Goal: Information Seeking & Learning: Learn about a topic

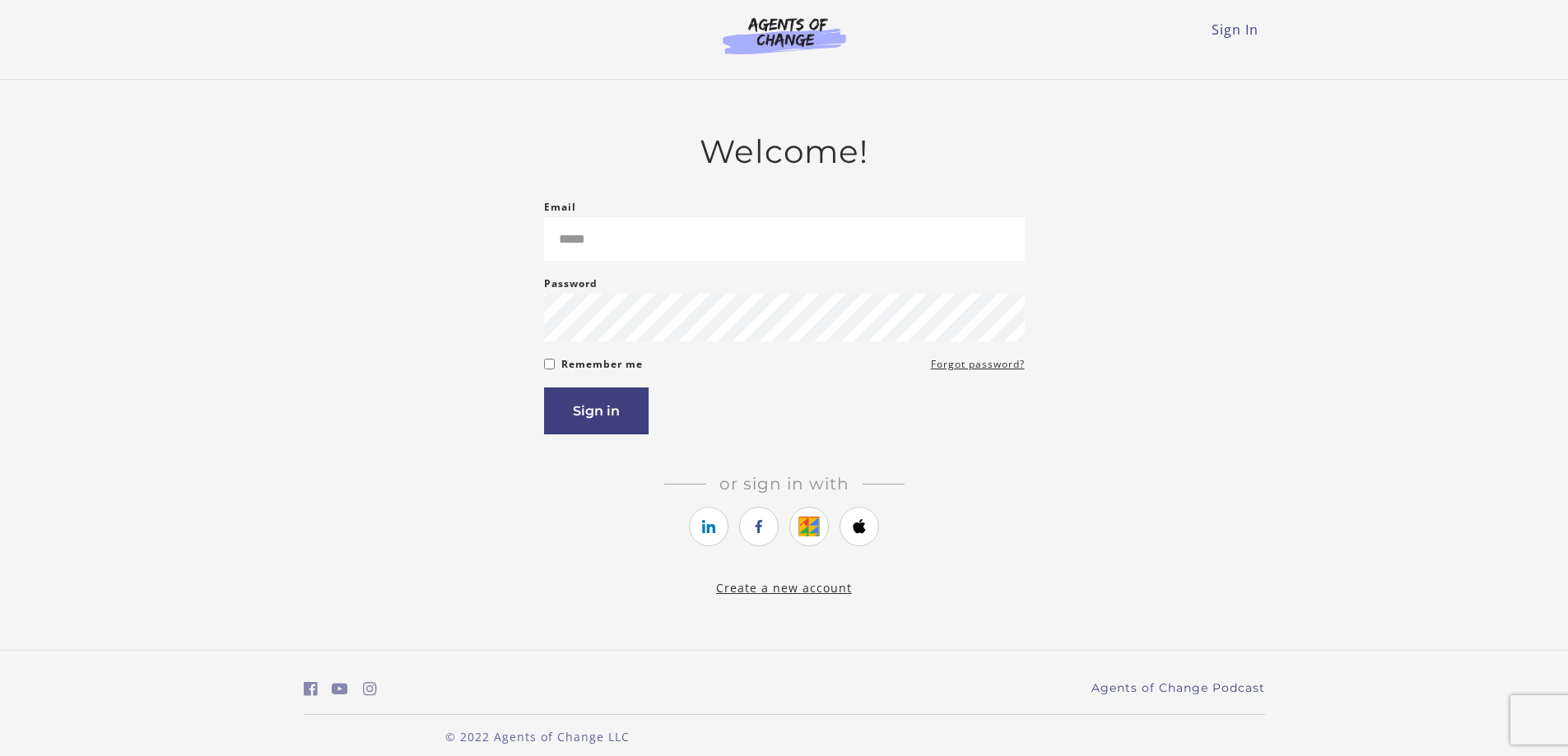
type input "**********"
click at [579, 417] on button "Sign in" at bounding box center [596, 411] width 104 height 47
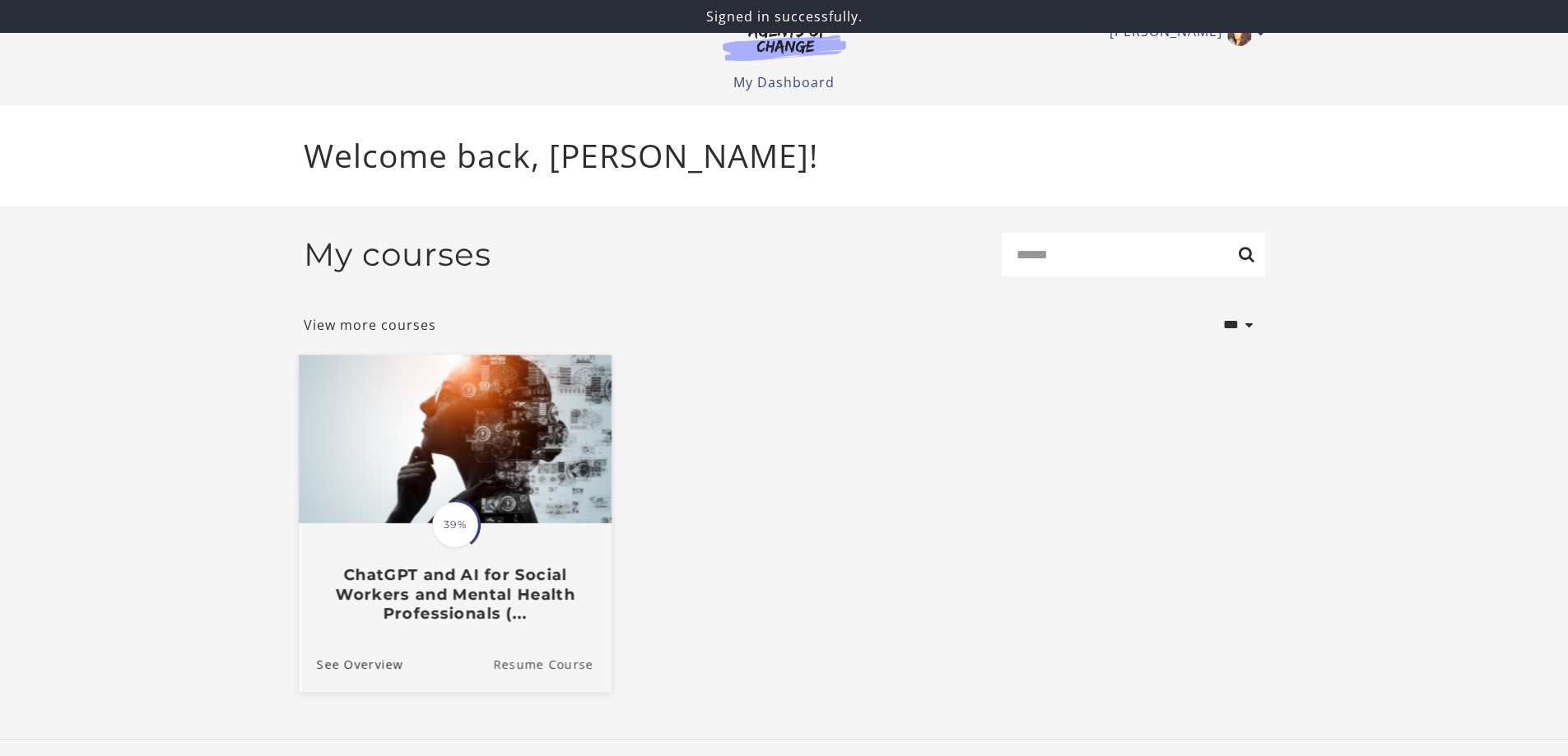
click at [534, 667] on link "Resume Course" at bounding box center [552, 663] width 118 height 55
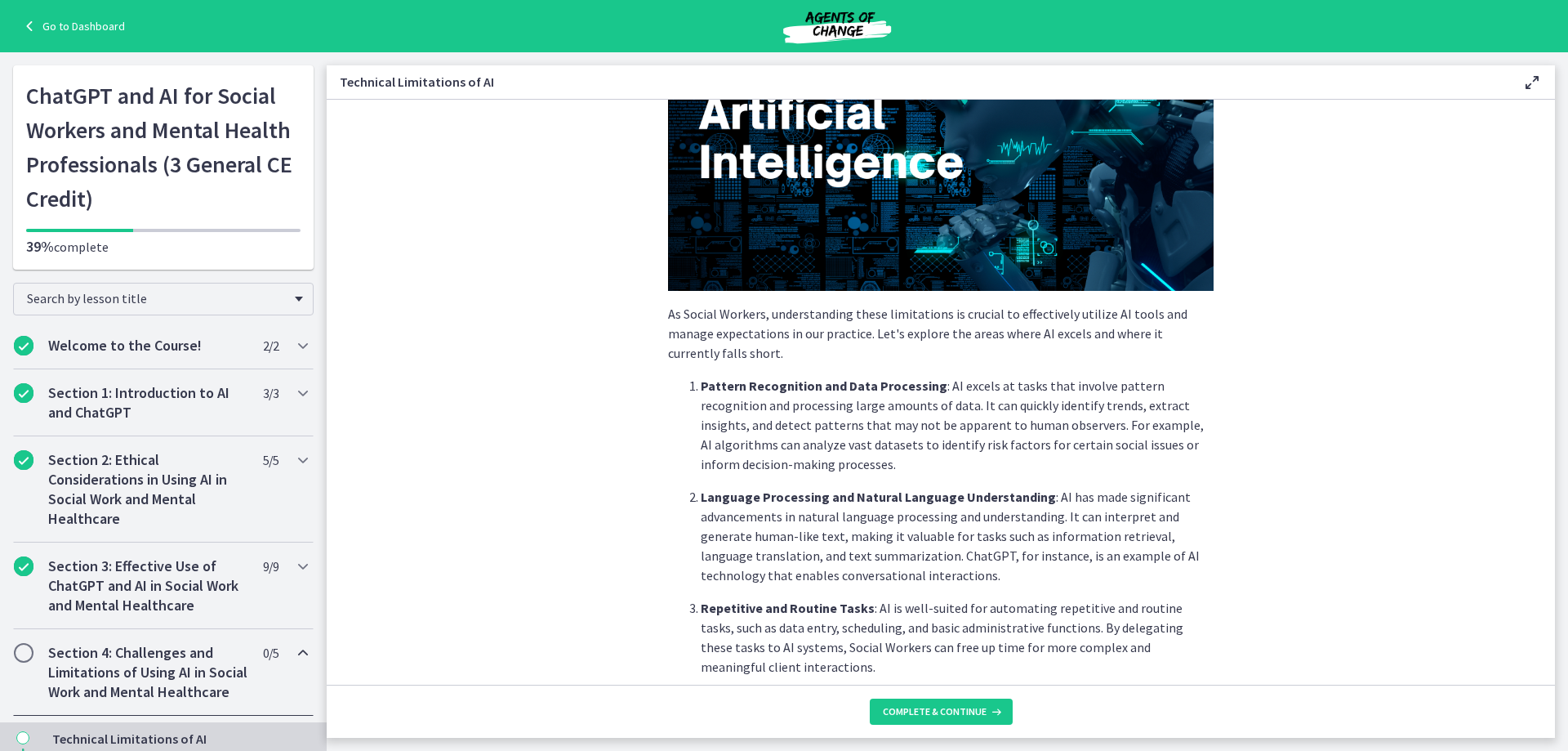
scroll to position [163, 0]
click at [0, 0] on x-acorns-offers-notification-extension at bounding box center [0, 0] width 0 height 0
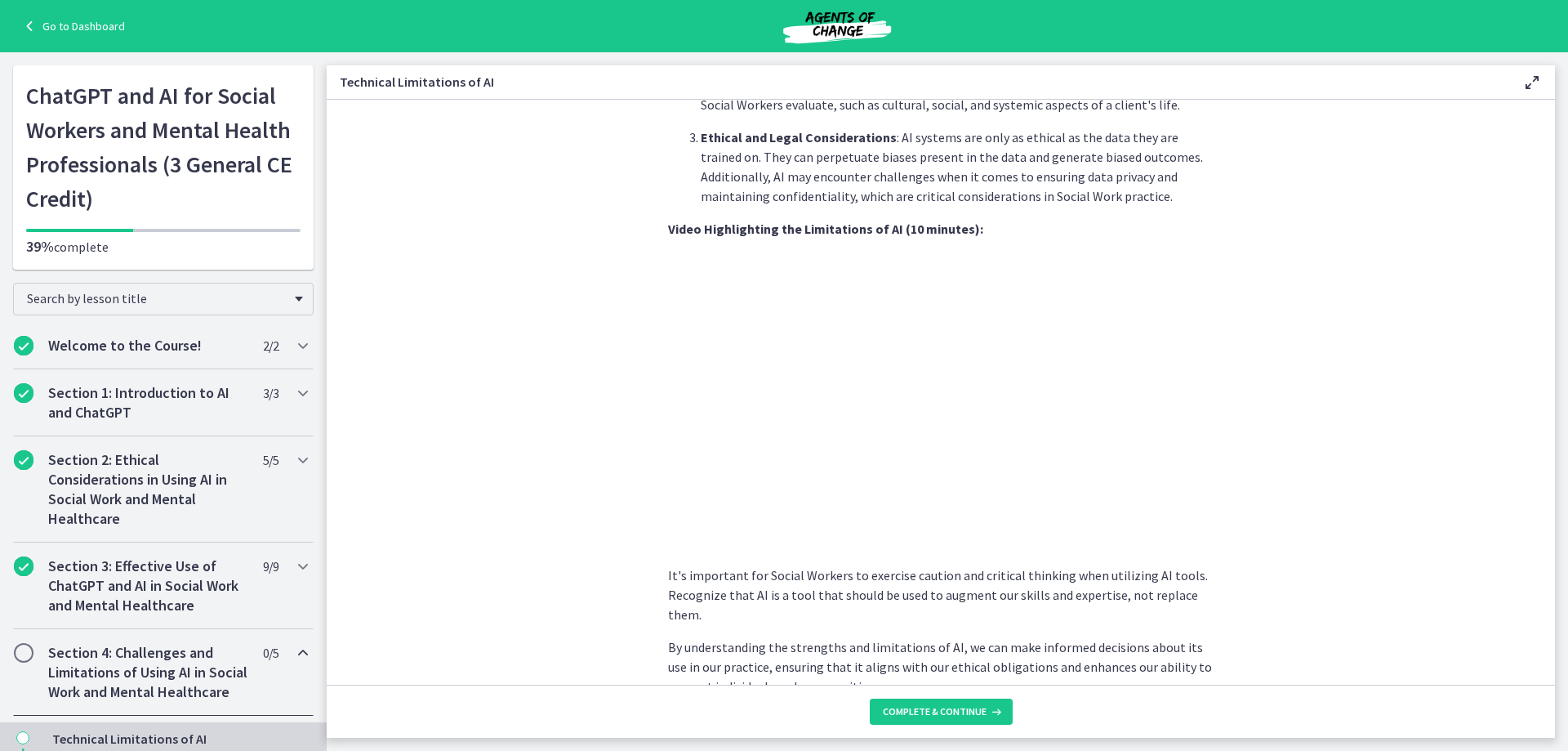
scroll to position [980, 0]
click at [1406, 530] on section "As Social Workers, understanding these limitations is crucial to effectively ut…" at bounding box center [941, 392] width 1228 height 585
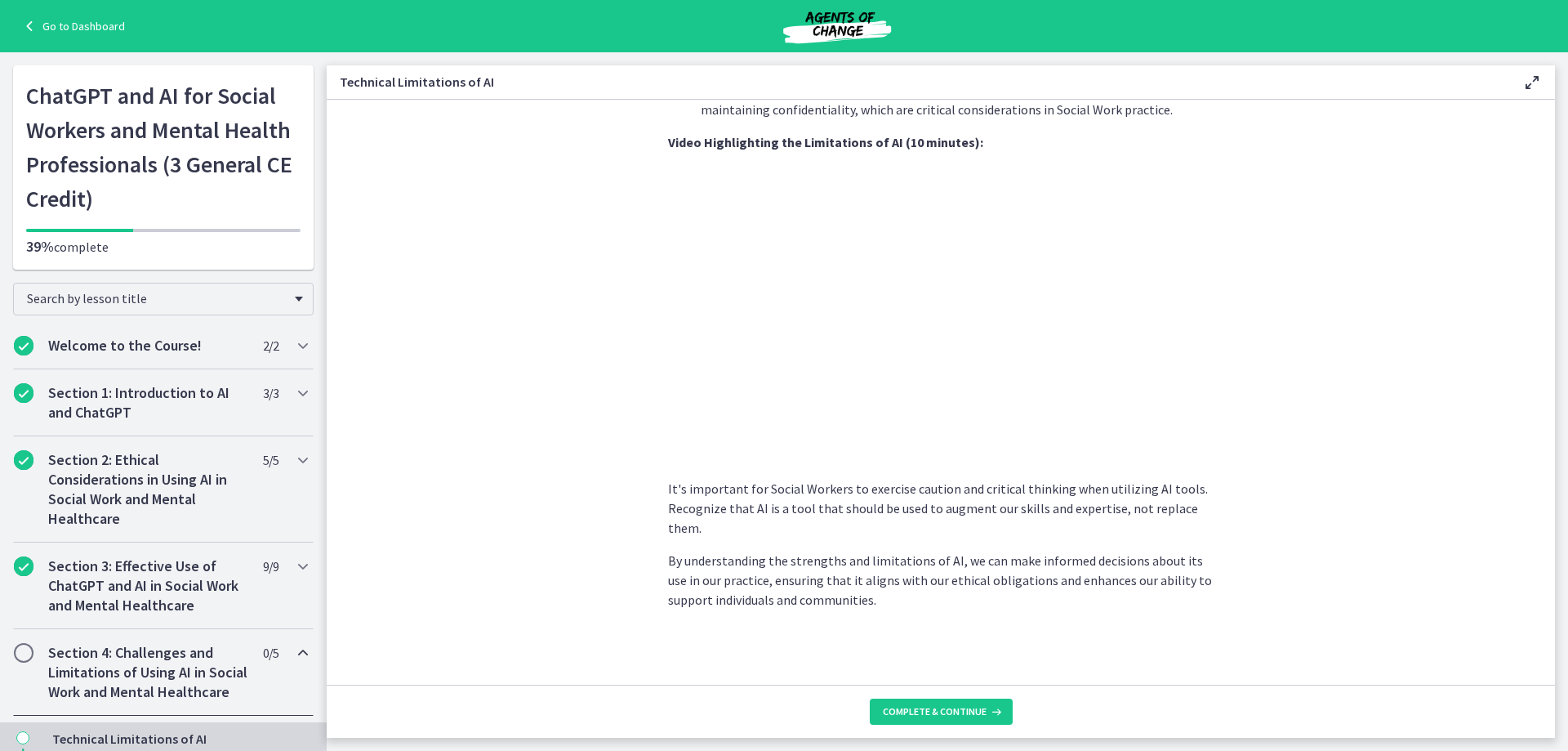
scroll to position [1067, 0]
click at [938, 717] on span "Complete & continue" at bounding box center [934, 711] width 103 height 13
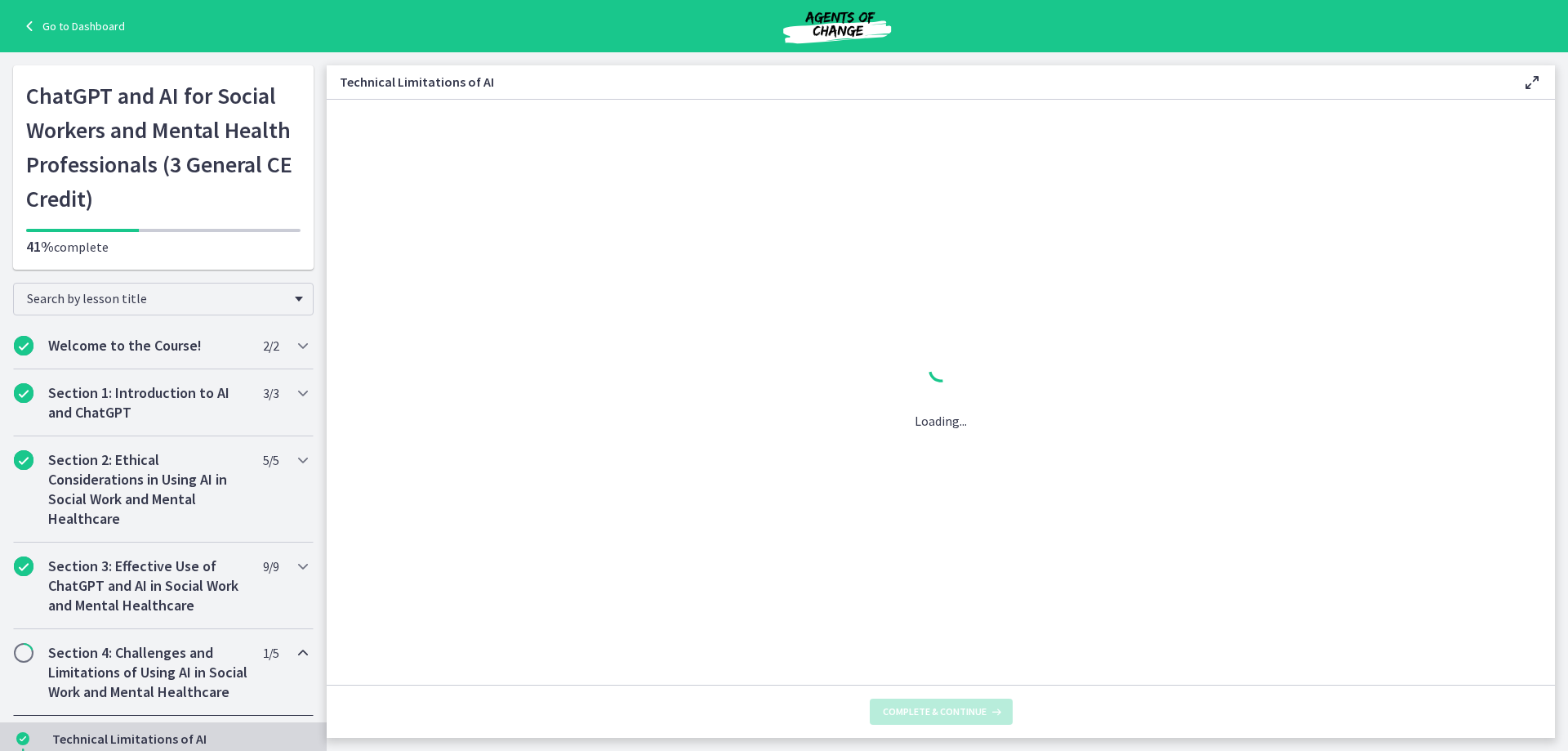
scroll to position [0, 0]
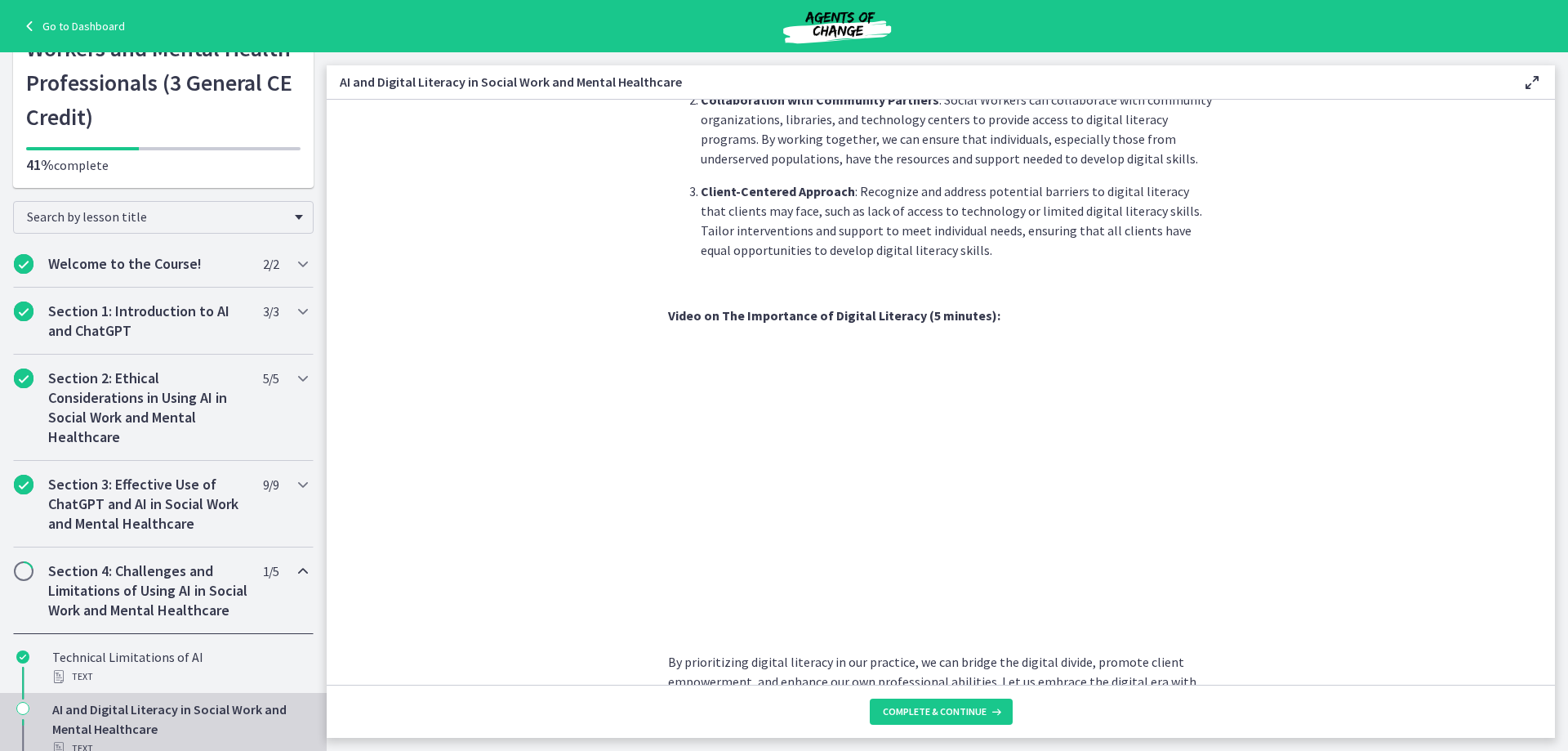
scroll to position [1290, 0]
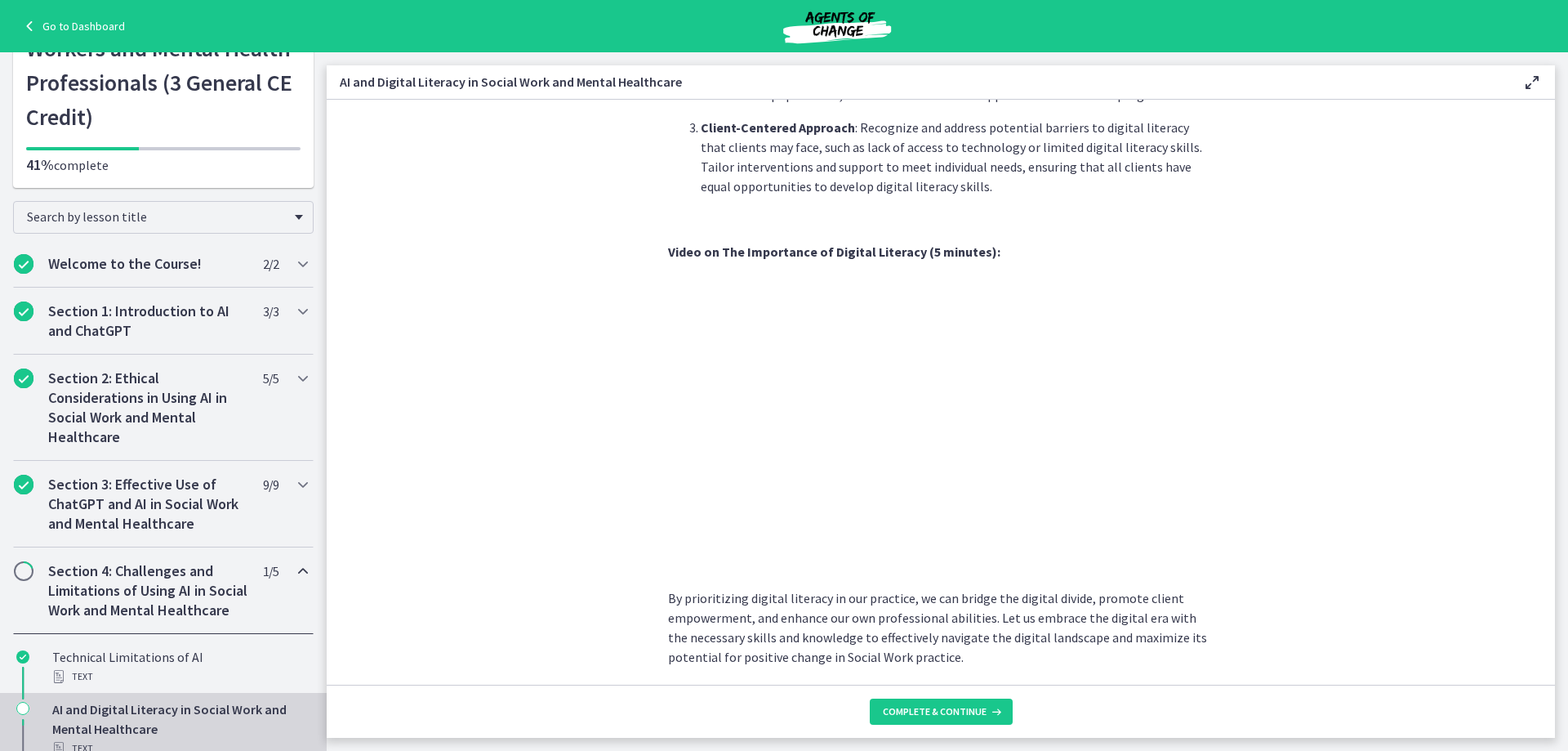
click at [1451, 409] on section "In [DATE] rapidly advancing digital age, understanding and promoting digital li…" at bounding box center [941, 392] width 1228 height 585
click at [960, 714] on span "Complete & continue" at bounding box center [934, 711] width 103 height 13
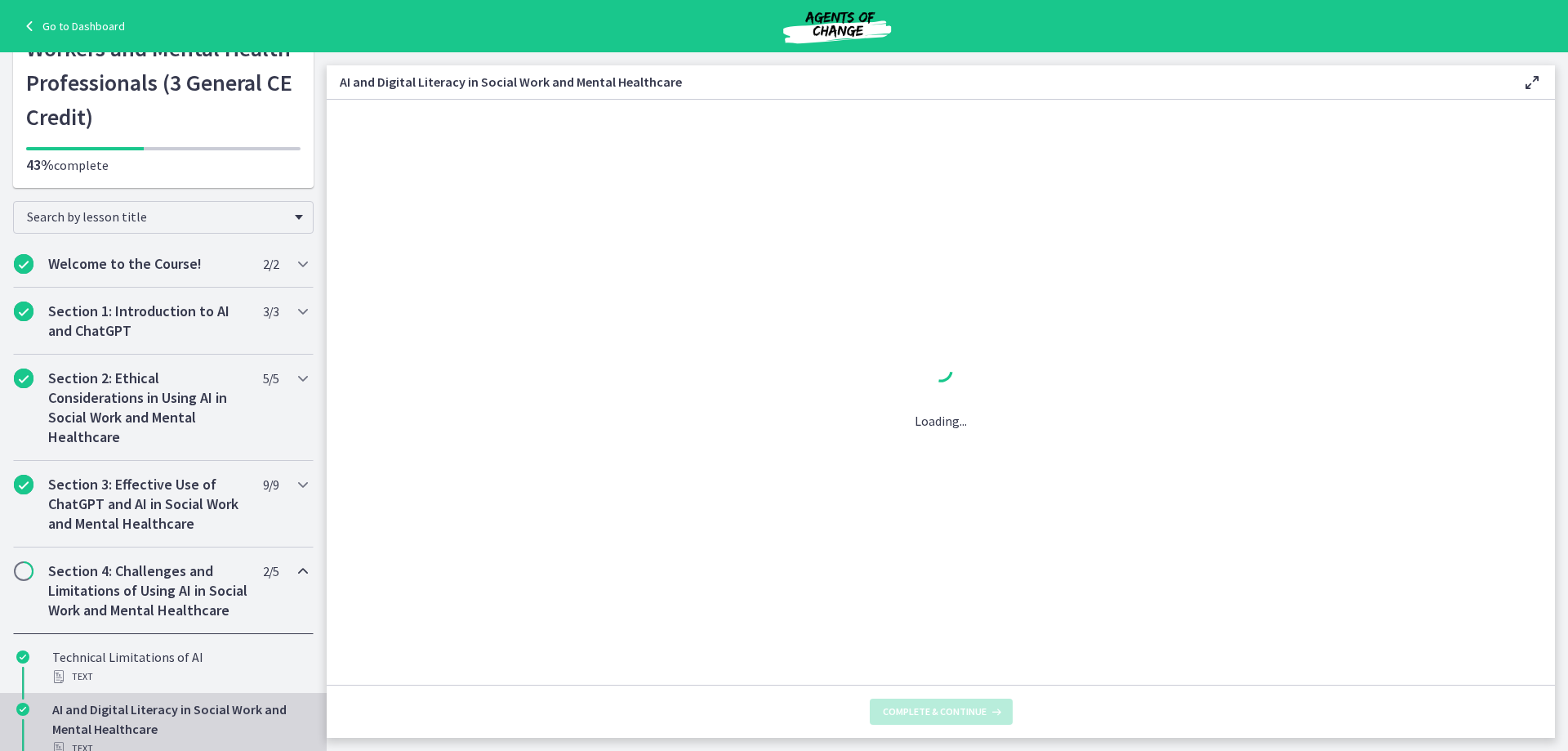
scroll to position [0, 0]
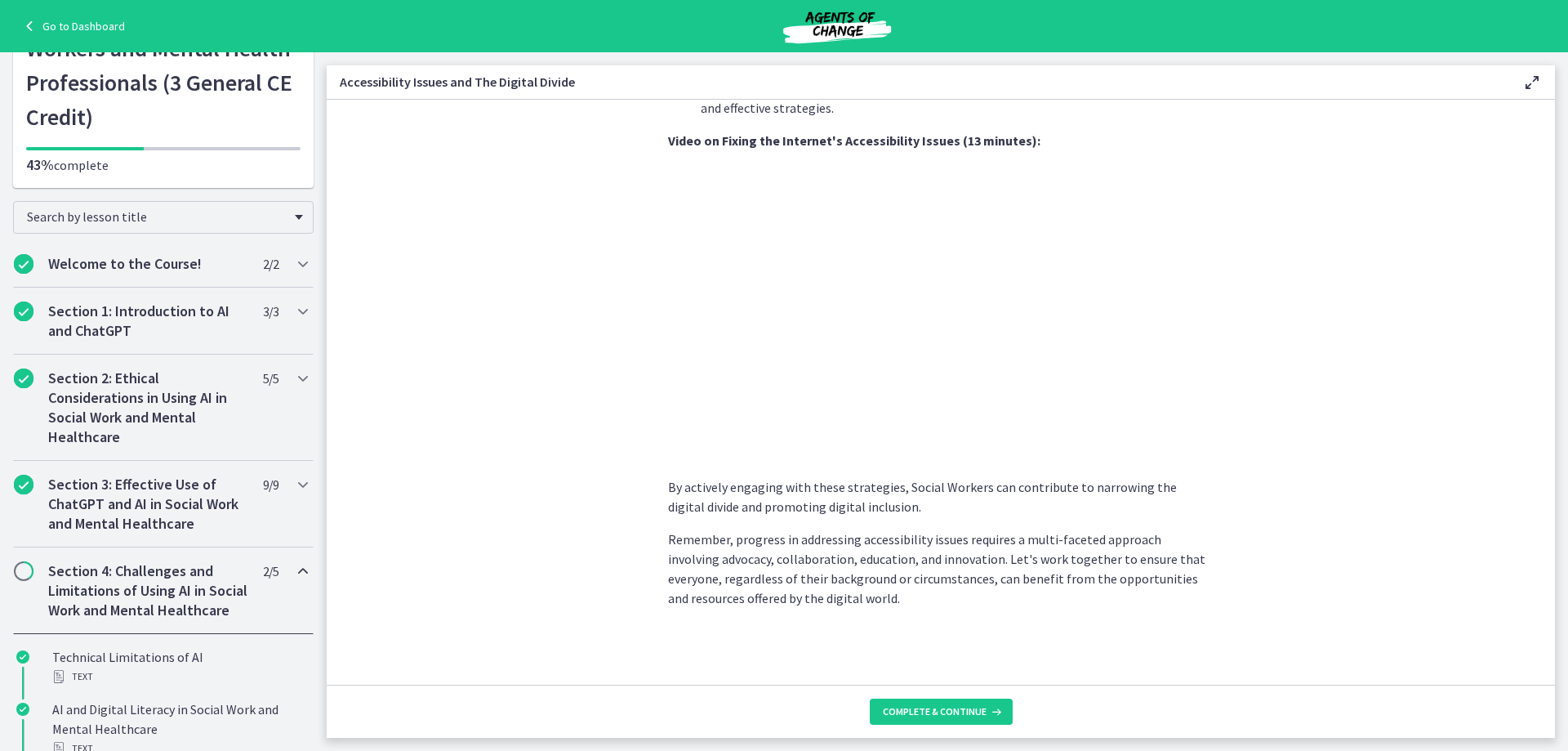
scroll to position [1133, 0]
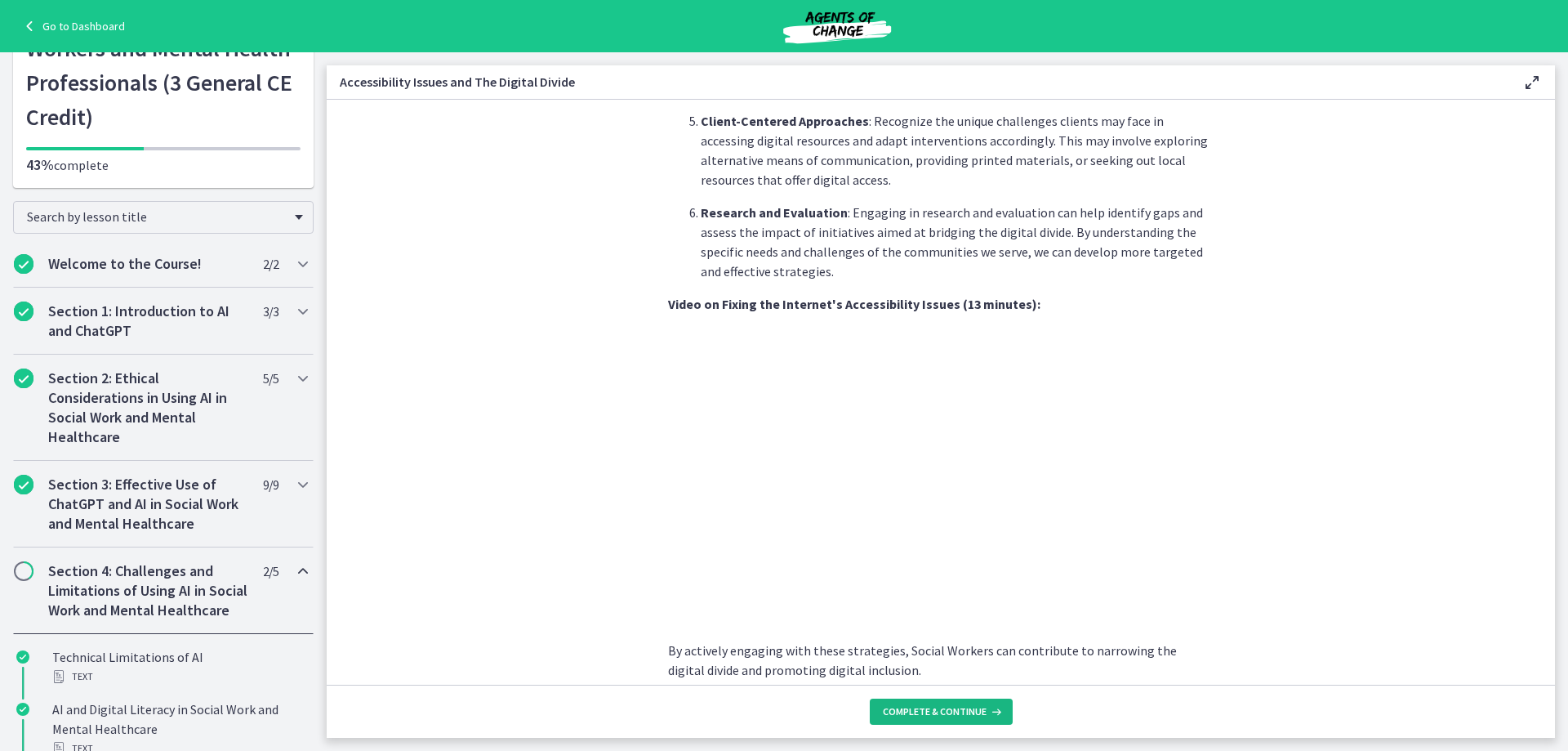
click at [939, 718] on span "Complete & continue" at bounding box center [934, 711] width 103 height 13
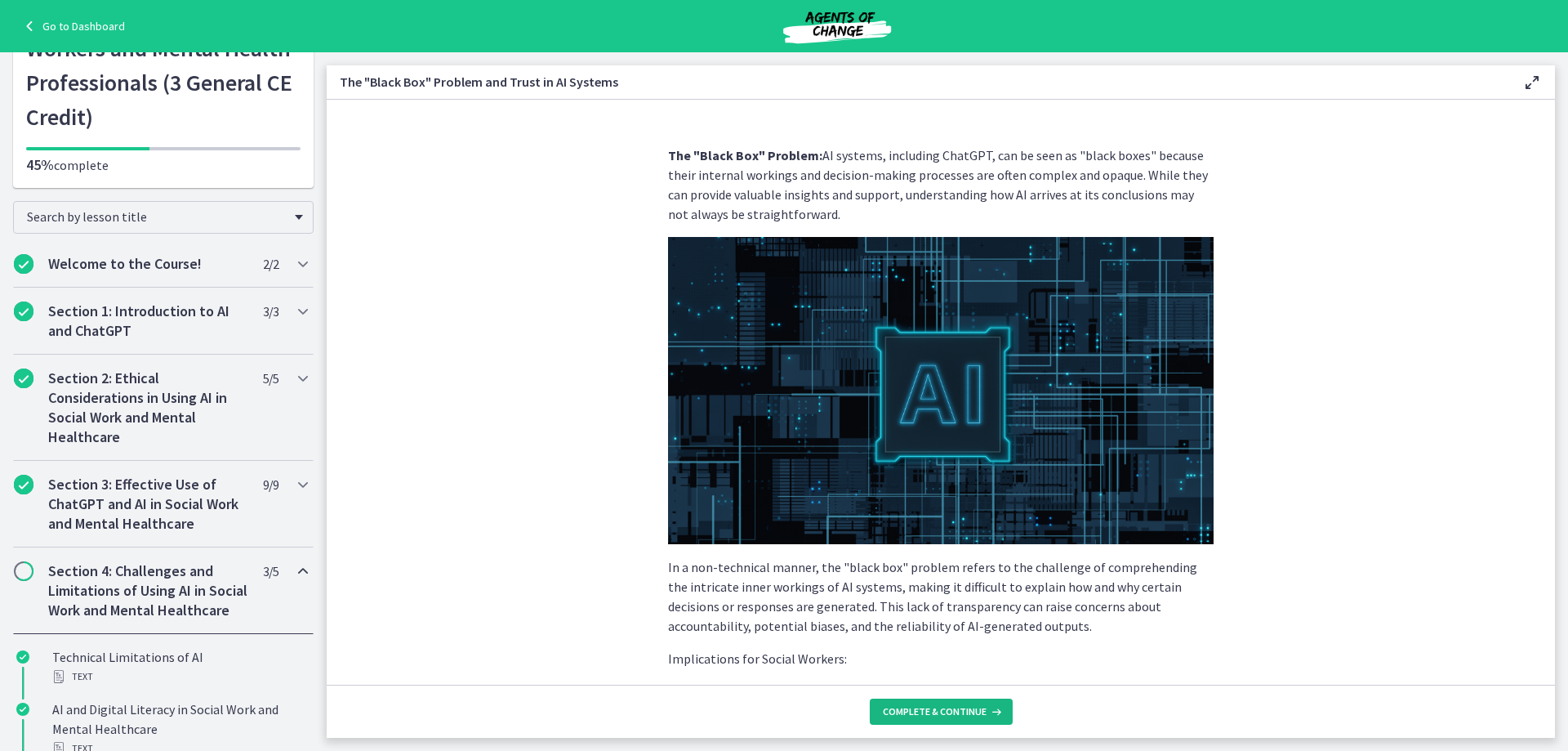
click at [916, 713] on span "Complete & continue" at bounding box center [934, 711] width 103 height 13
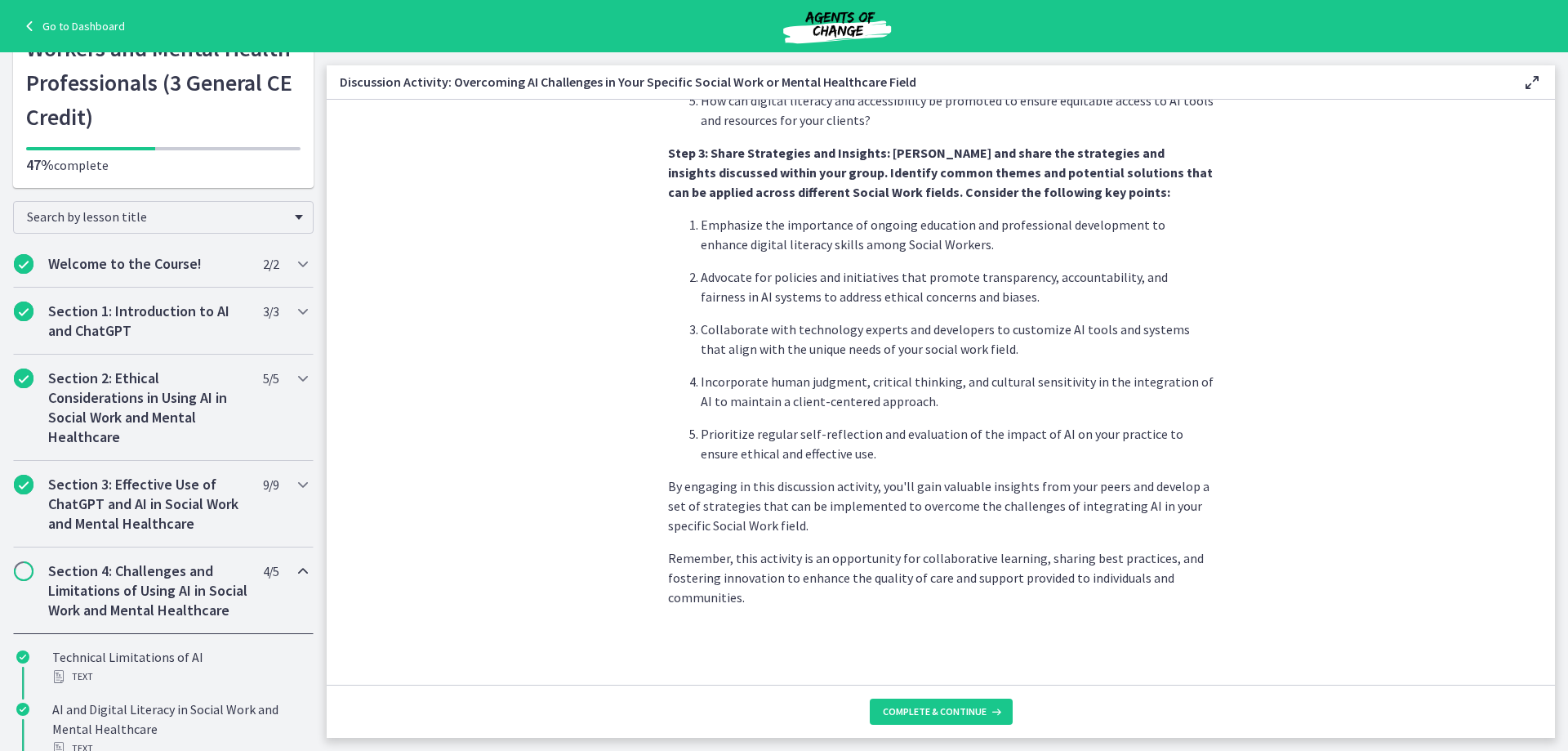
scroll to position [906, 0]
click at [947, 718] on span "Complete & continue" at bounding box center [934, 711] width 103 height 13
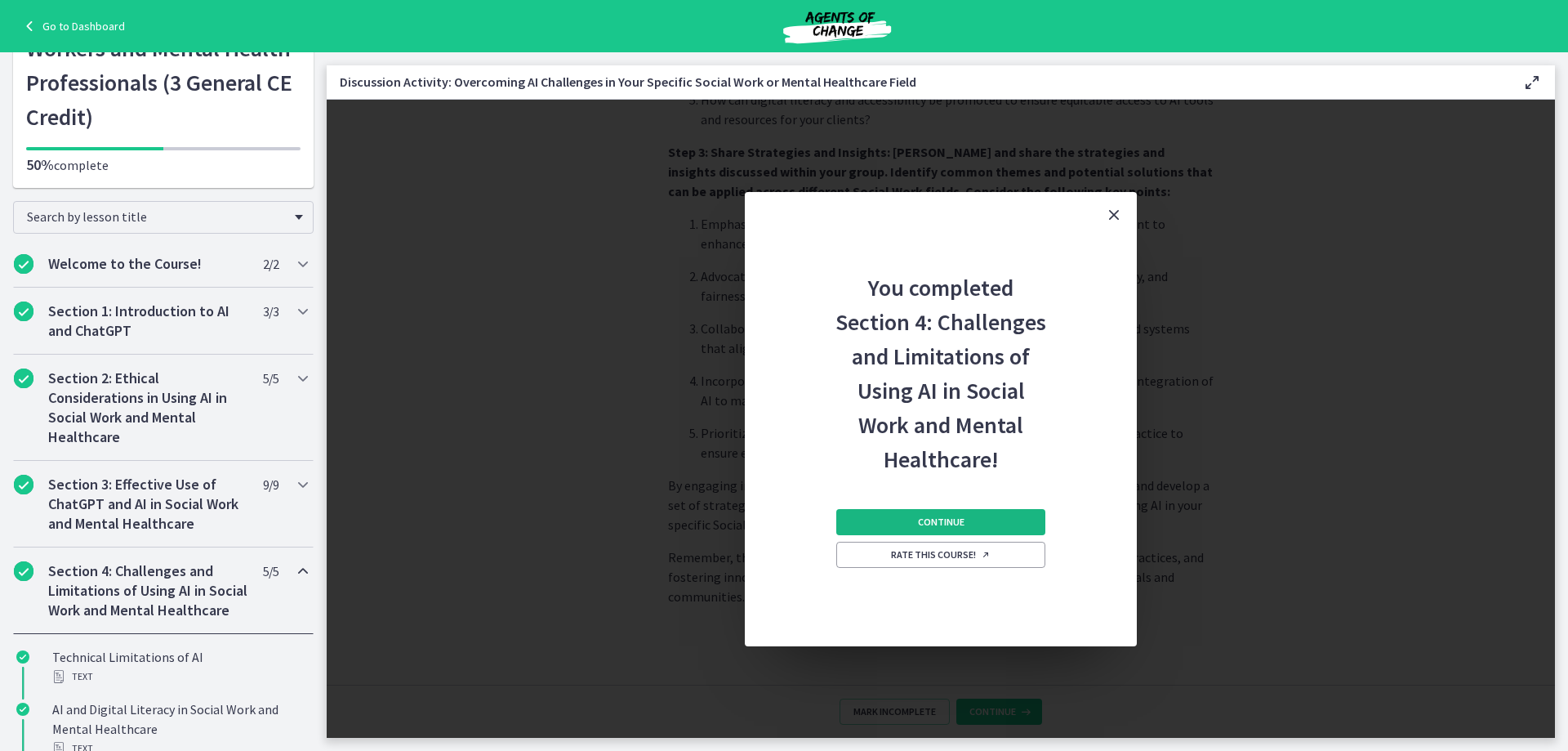
click at [900, 520] on button "Continue" at bounding box center [941, 522] width 209 height 26
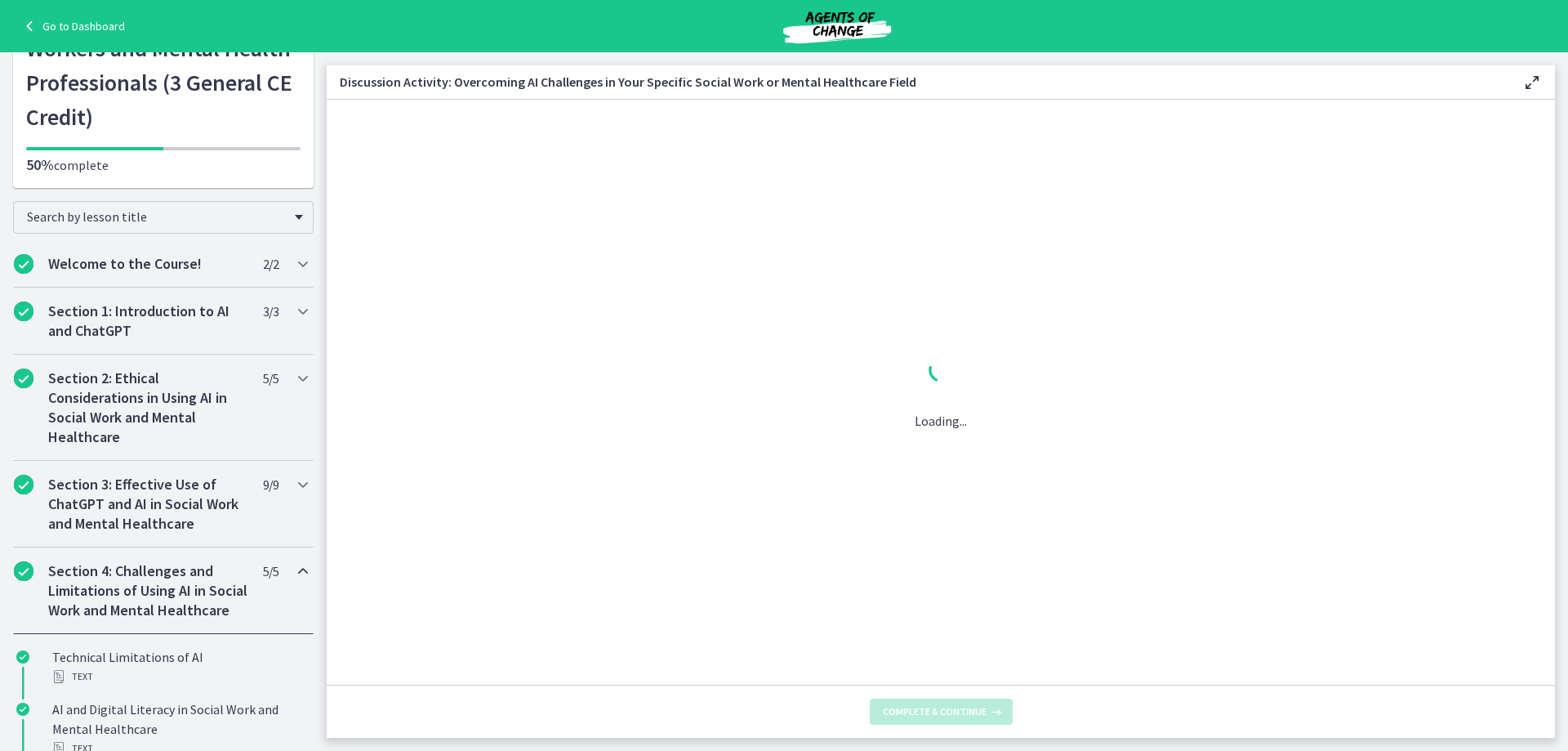
scroll to position [0, 0]
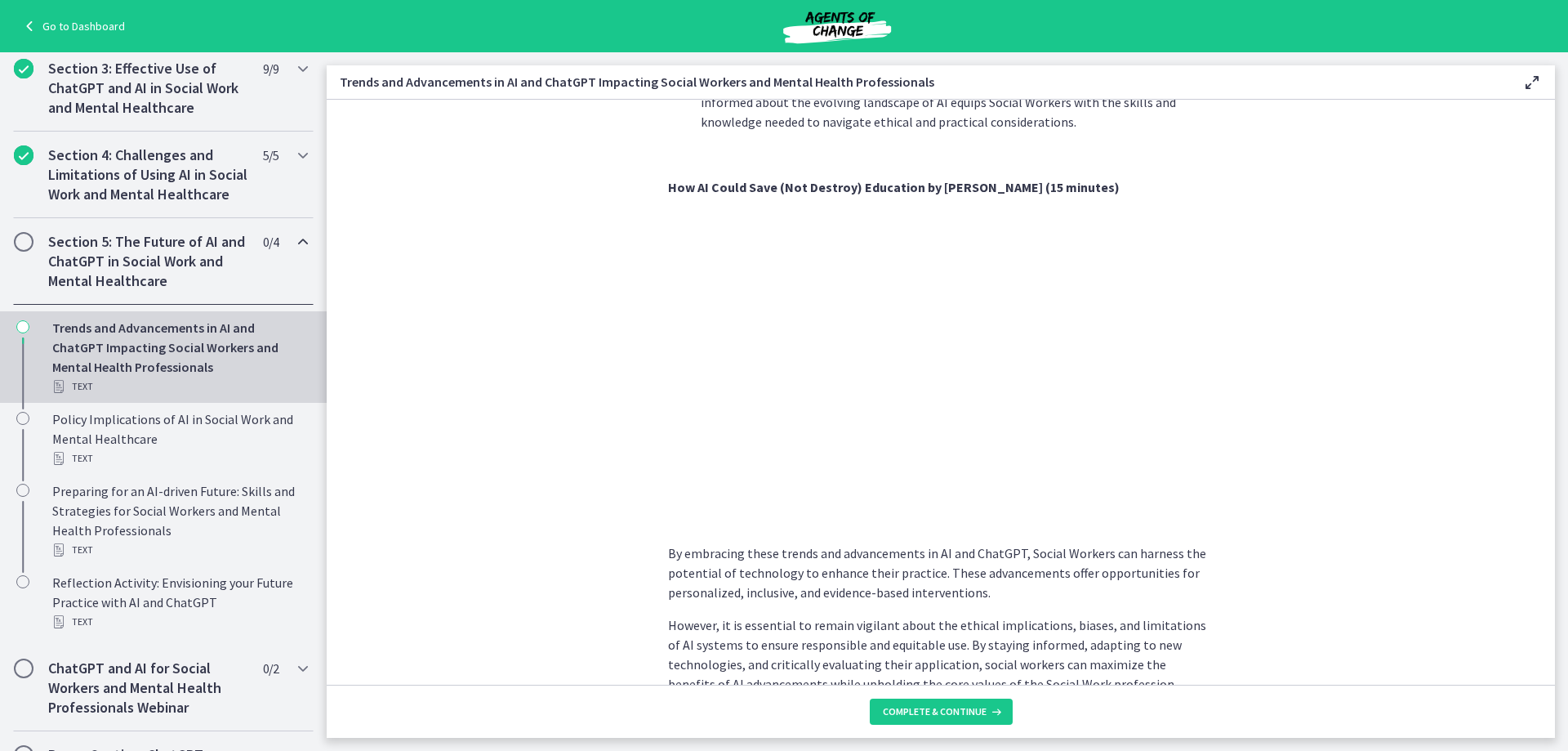
scroll to position [1144, 0]
